Goal: Information Seeking & Learning: Learn about a topic

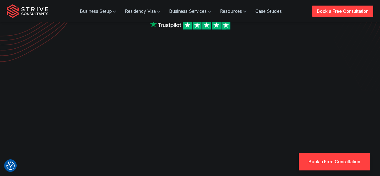
scroll to position [124, 0]
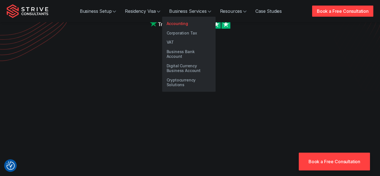
click at [189, 25] on link "Accounting" at bounding box center [188, 23] width 53 height 9
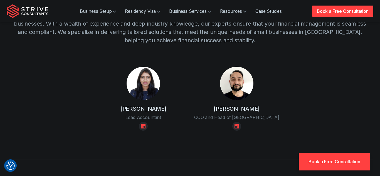
scroll to position [707, 0]
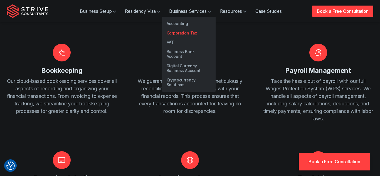
click at [186, 31] on link "Corporation Tax" at bounding box center [188, 32] width 53 height 9
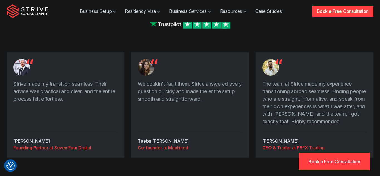
scroll to position [732, 0]
